Goal: Transaction & Acquisition: Purchase product/service

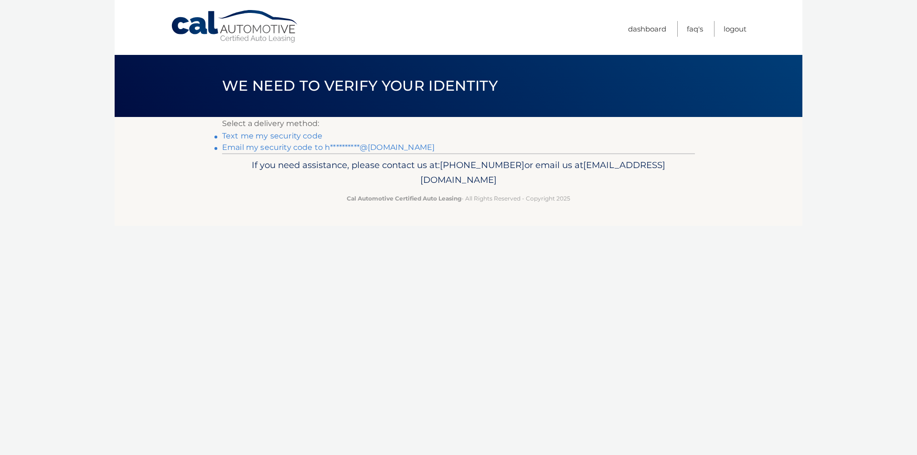
click at [277, 147] on link "**********" at bounding box center [328, 147] width 212 height 9
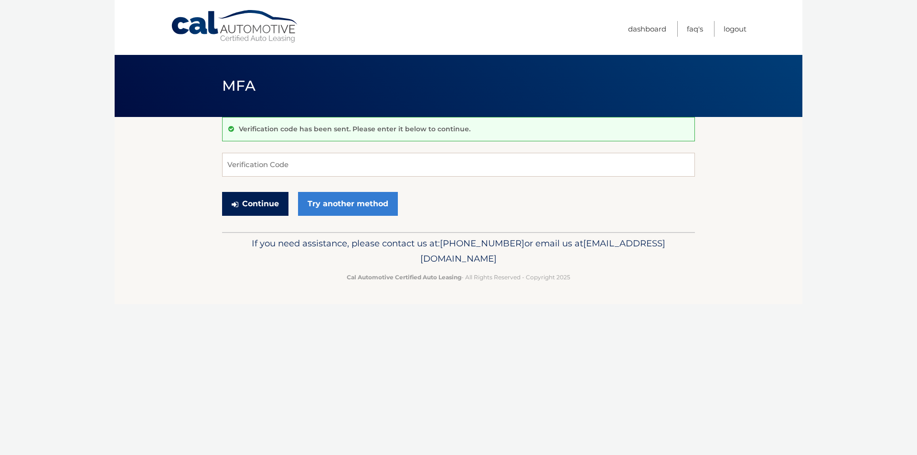
click at [261, 199] on button "Continue" at bounding box center [255, 204] width 66 height 24
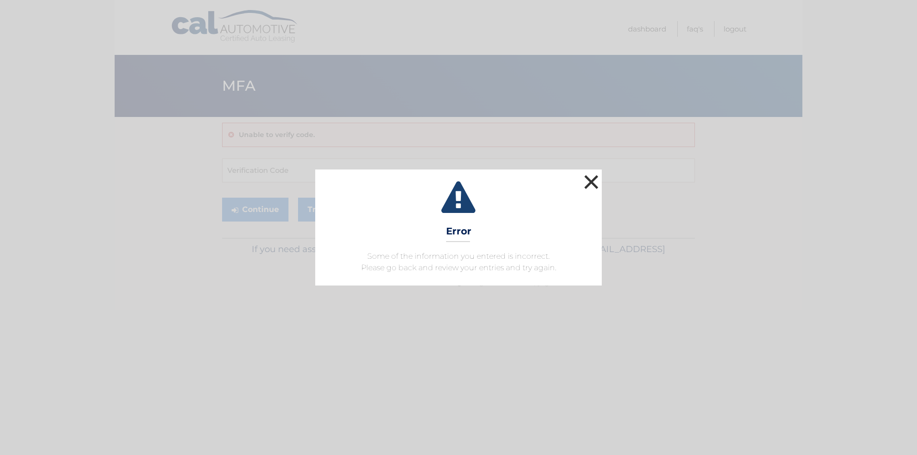
click at [595, 179] on button "×" at bounding box center [591, 181] width 19 height 19
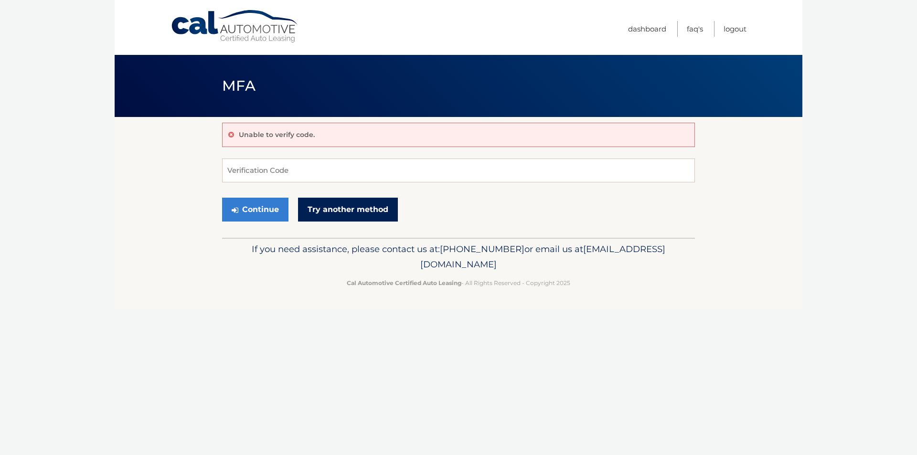
click at [324, 202] on link "Try another method" at bounding box center [348, 210] width 100 height 24
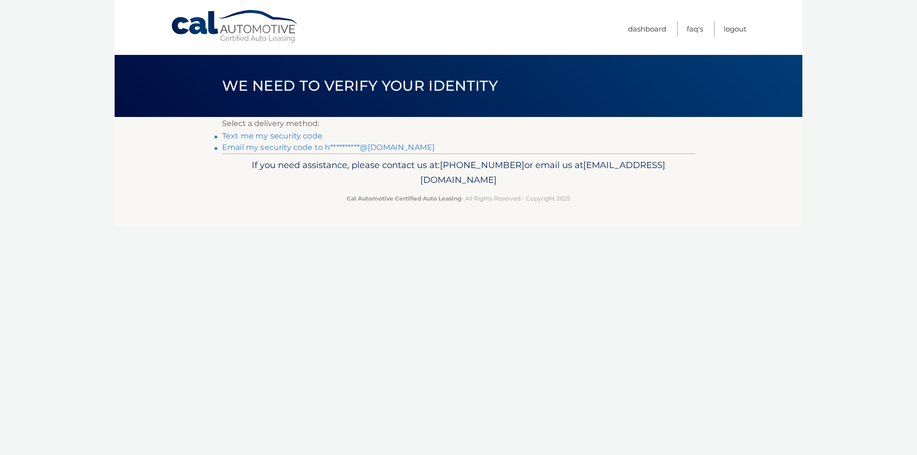
click at [290, 137] on link "Text me my security code" at bounding box center [272, 135] width 100 height 9
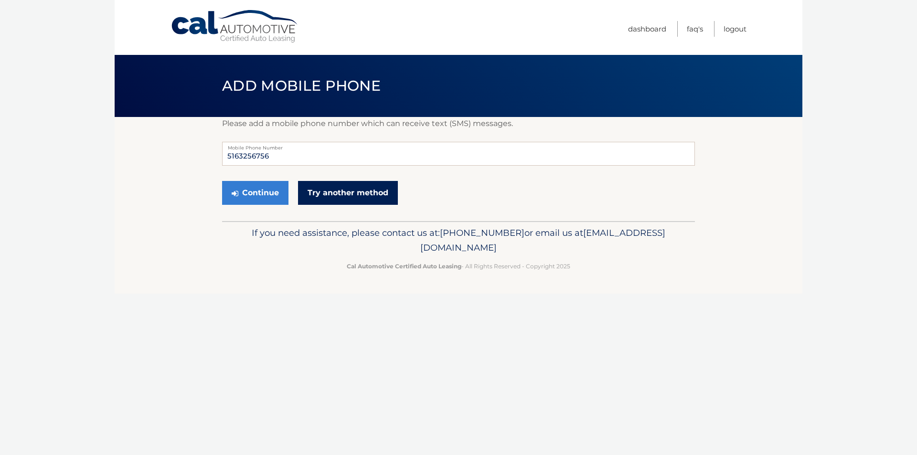
click at [319, 186] on link "Try another method" at bounding box center [348, 193] width 100 height 24
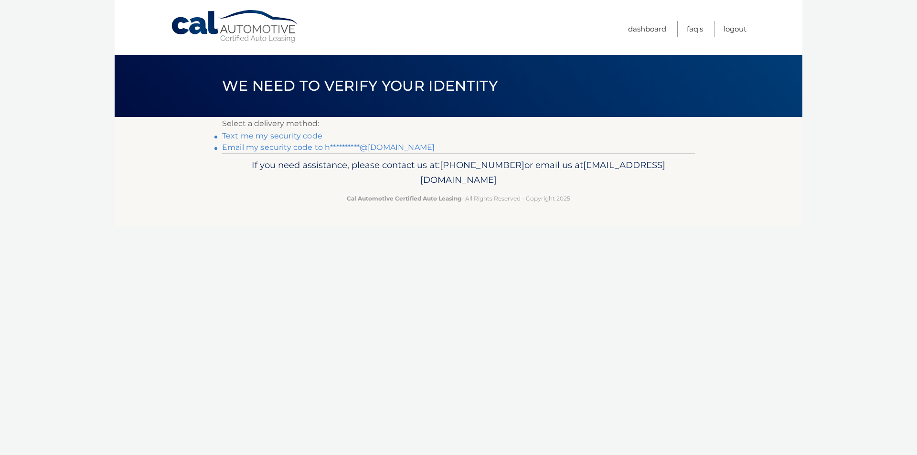
click at [308, 147] on link "**********" at bounding box center [328, 147] width 212 height 9
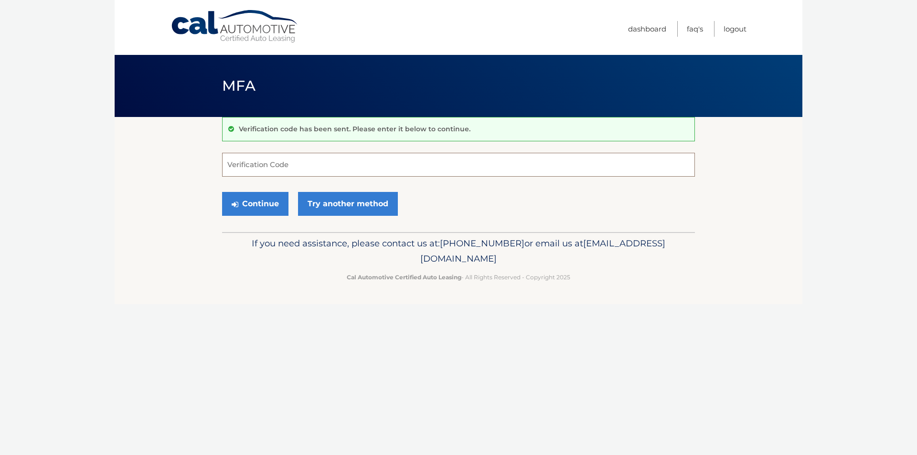
click at [280, 162] on input "Verification Code" at bounding box center [458, 165] width 473 height 24
type input "460387"
click at [276, 201] on button "Continue" at bounding box center [255, 204] width 66 height 24
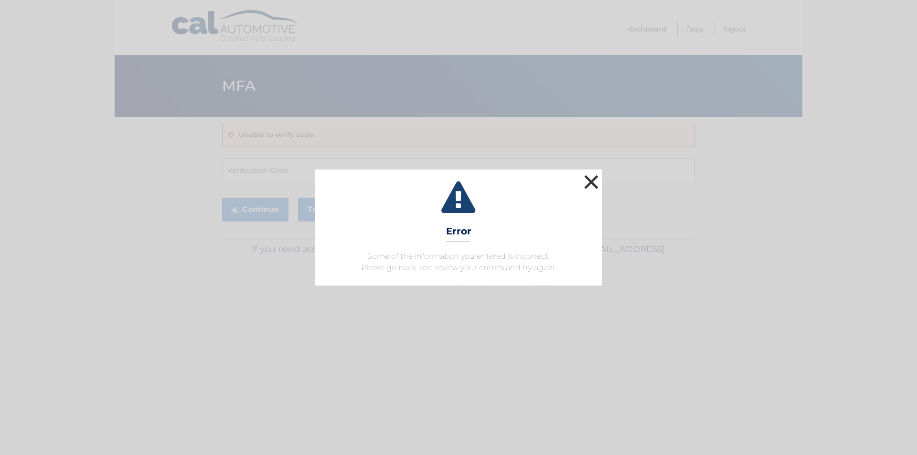
click at [593, 182] on button "×" at bounding box center [591, 181] width 19 height 19
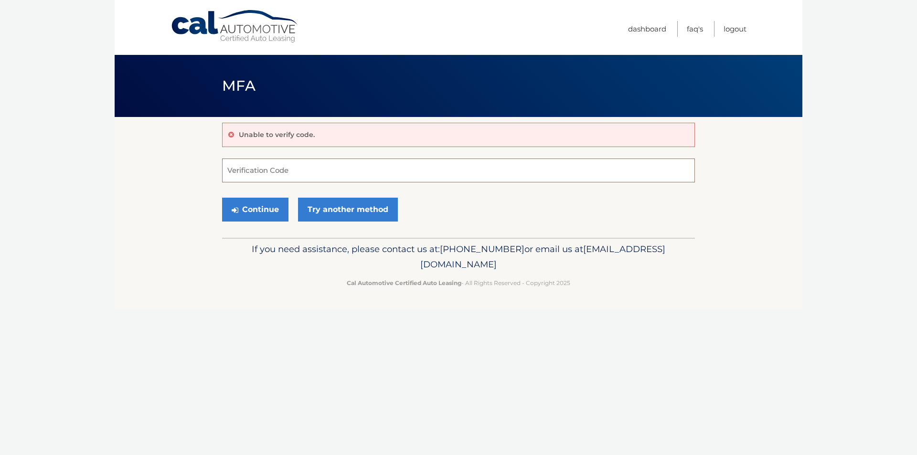
click at [270, 174] on input "Verification Code" at bounding box center [458, 171] width 473 height 24
type input "126308"
click at [253, 203] on button "Continue" at bounding box center [255, 210] width 66 height 24
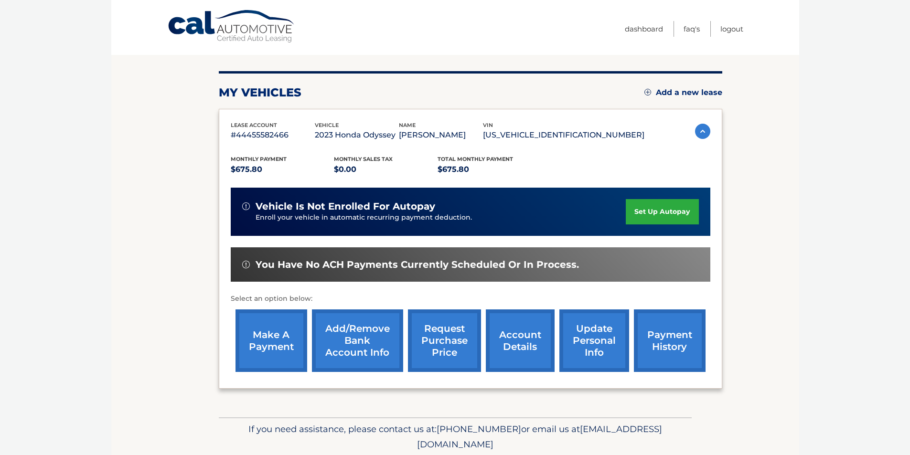
scroll to position [124, 0]
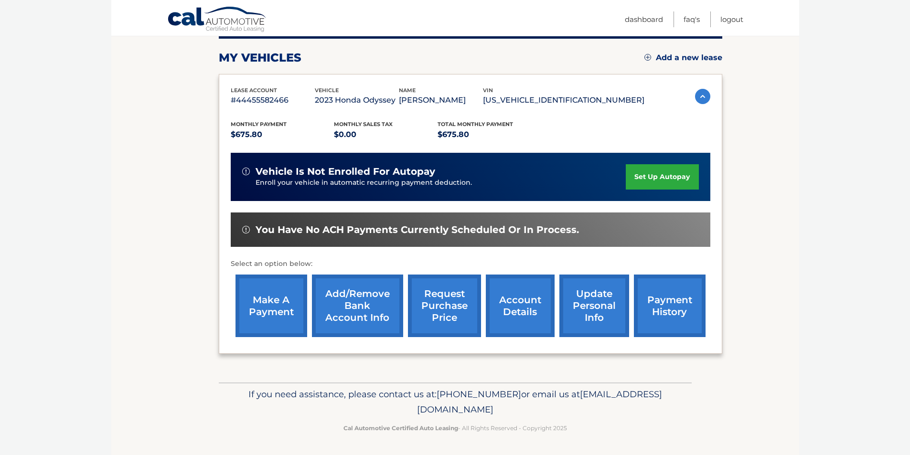
click at [269, 302] on link "make a payment" at bounding box center [271, 306] width 72 height 63
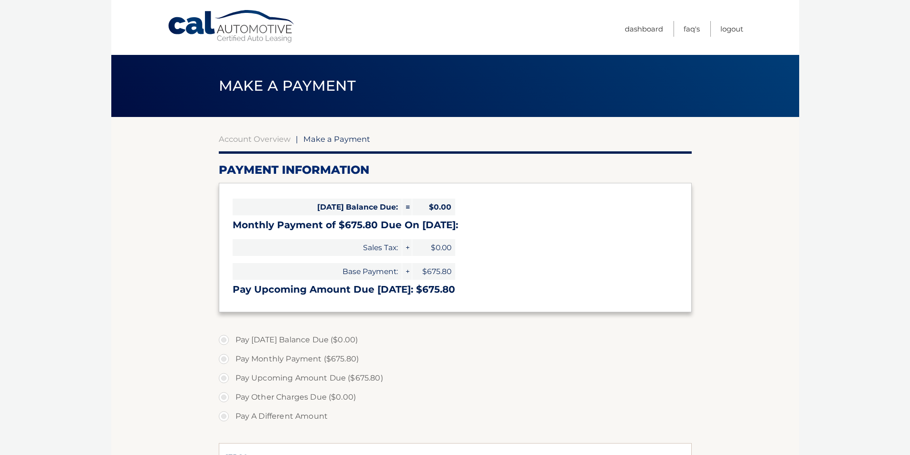
select select "ZGNjNzc0ZWYtZTMyMC00MmIzLWI2YWUtYTMzODFmOGE3YmFl"
click at [243, 357] on label "Pay Monthly Payment ($675.80)" at bounding box center [455, 359] width 473 height 19
click at [232, 357] on input "Pay Monthly Payment ($675.80)" at bounding box center [228, 357] width 10 height 15
radio input "true"
click at [226, 377] on label "Pay Upcoming Amount Due ($675.80)" at bounding box center [455, 378] width 473 height 19
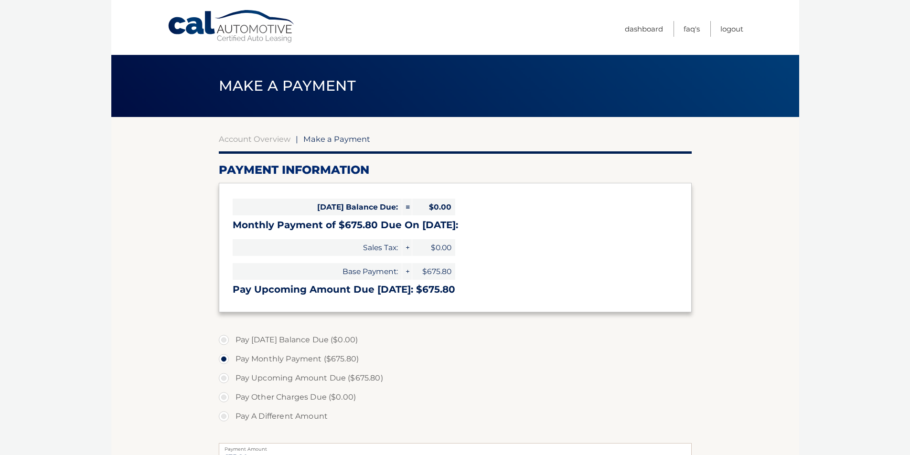
click at [226, 377] on input "Pay Upcoming Amount Due ($675.80)" at bounding box center [228, 376] width 10 height 15
radio input "true"
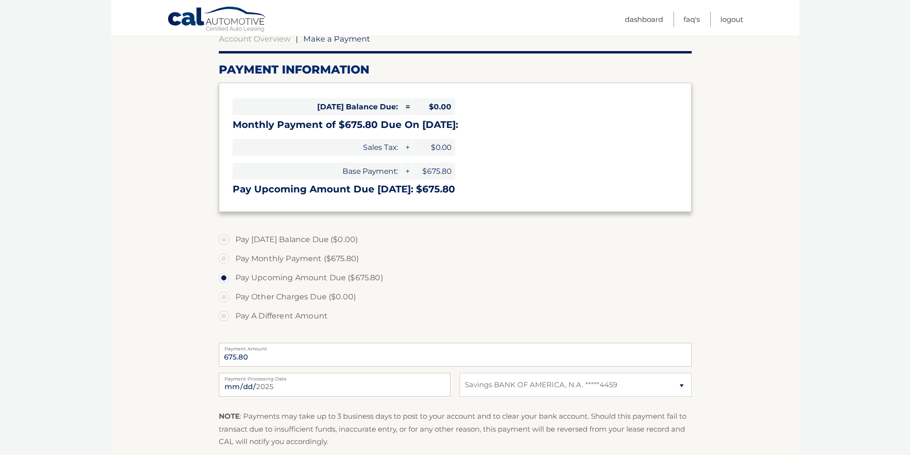
scroll to position [127, 0]
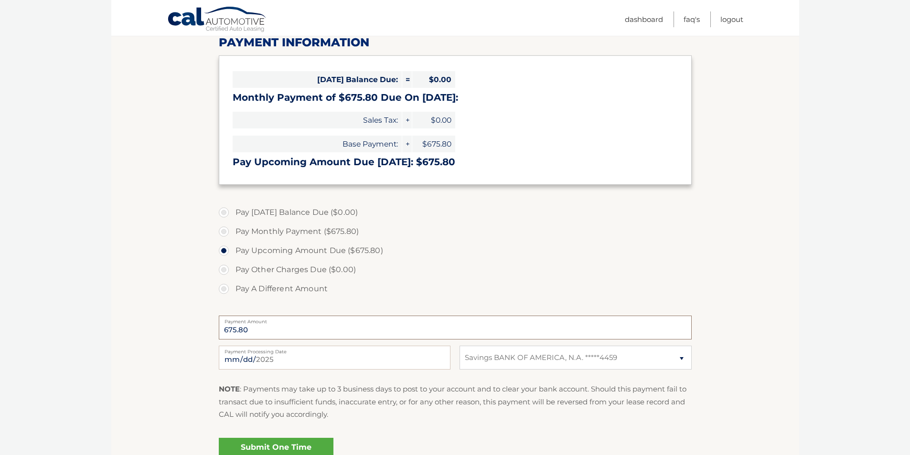
click at [395, 326] on input "675.80" at bounding box center [455, 328] width 473 height 24
click at [278, 358] on input "2025-09-27" at bounding box center [335, 358] width 232 height 24
type input "2025-10-03"
click at [621, 357] on select "Select Bank Account Savings BANK OF AMERICA, N.A. *****4459" at bounding box center [575, 358] width 232 height 24
click at [459, 346] on select "Select Bank Account Savings BANK OF AMERICA, N.A. *****4459" at bounding box center [575, 358] width 232 height 24
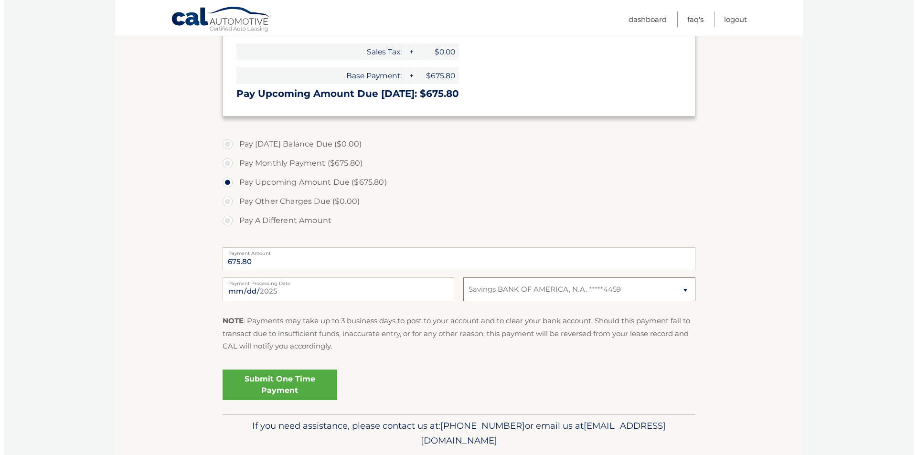
scroll to position [227, 0]
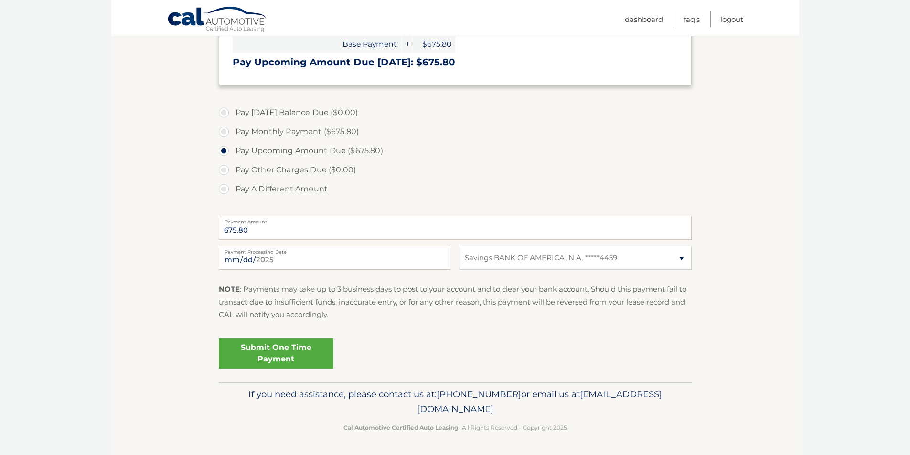
click at [285, 349] on link "Submit One Time Payment" at bounding box center [276, 353] width 115 height 31
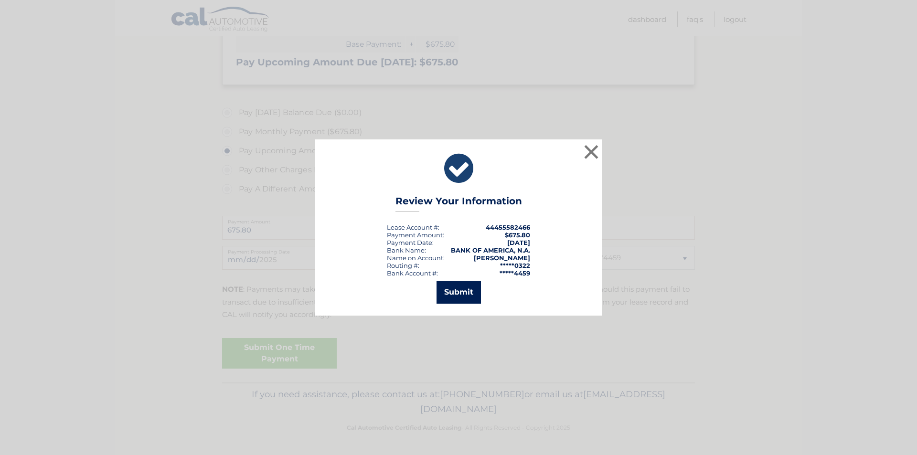
click at [454, 290] on button "Submit" at bounding box center [458, 292] width 44 height 23
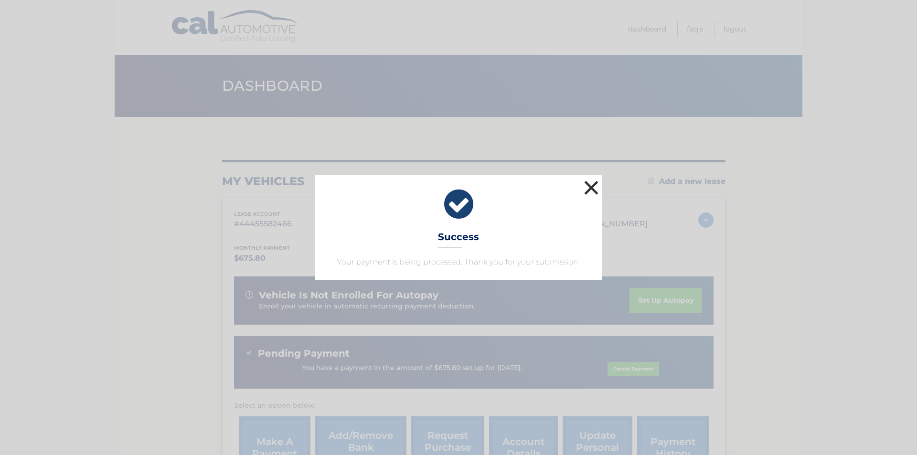
click at [598, 187] on button "×" at bounding box center [591, 187] width 19 height 19
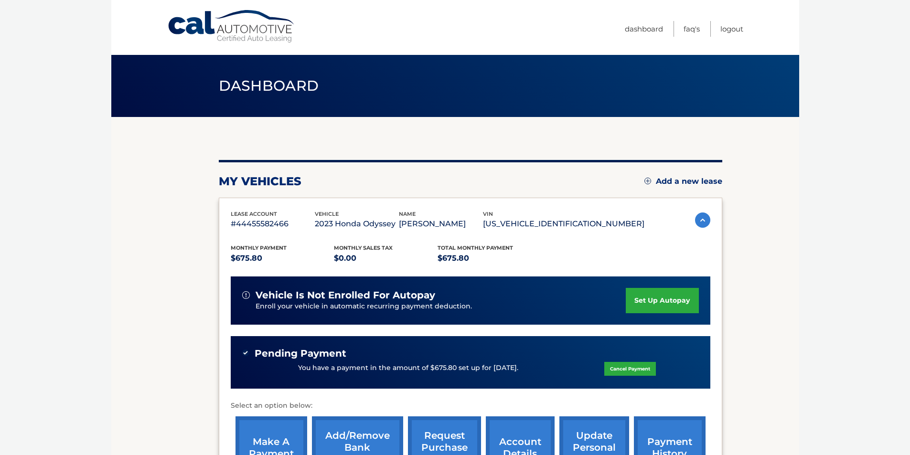
drag, startPoint x: 897, startPoint y: 78, endPoint x: 857, endPoint y: 19, distance: 71.8
click at [857, 19] on body "Cal Automotive Menu Dashboard FAQ's Logout" at bounding box center [455, 227] width 910 height 455
click at [736, 28] on link "Logout" at bounding box center [731, 29] width 23 height 16
